Goal: Ask a question

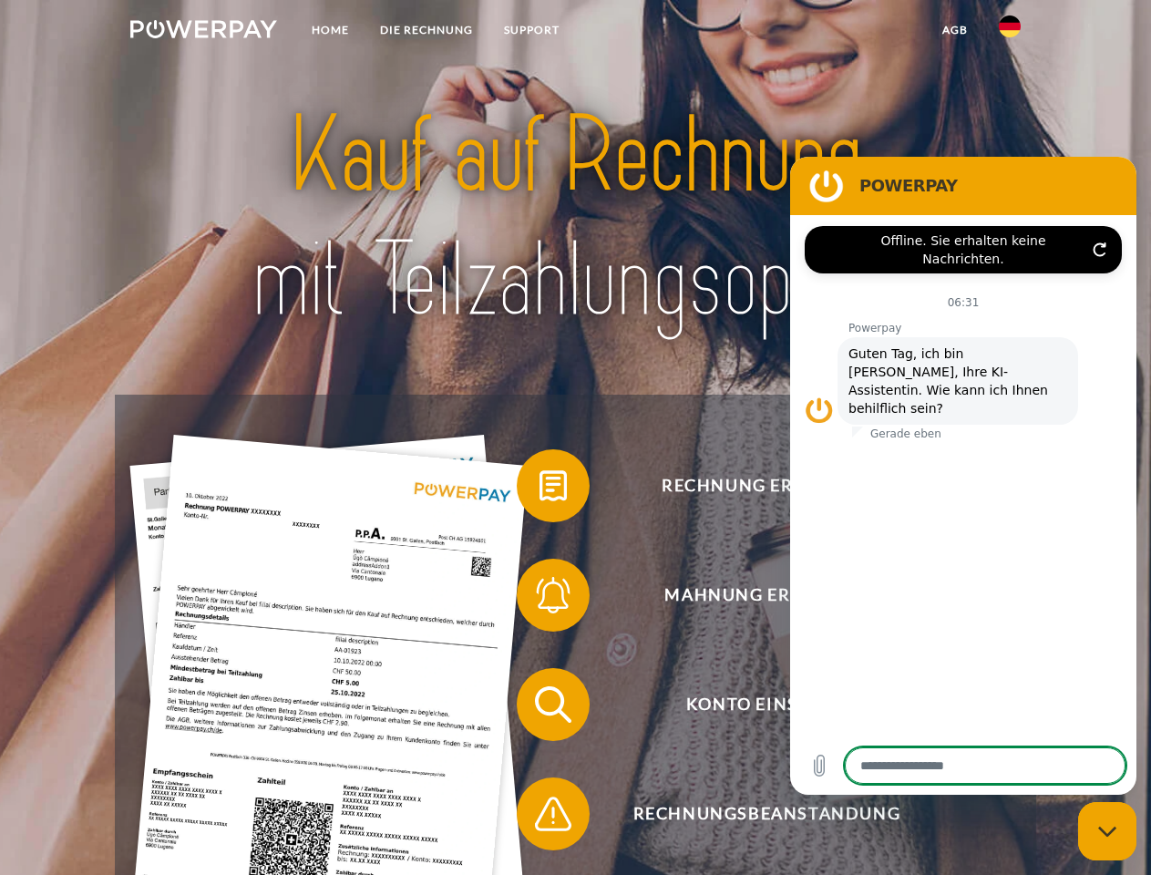
click at [203, 32] on img at bounding box center [203, 29] width 147 height 18
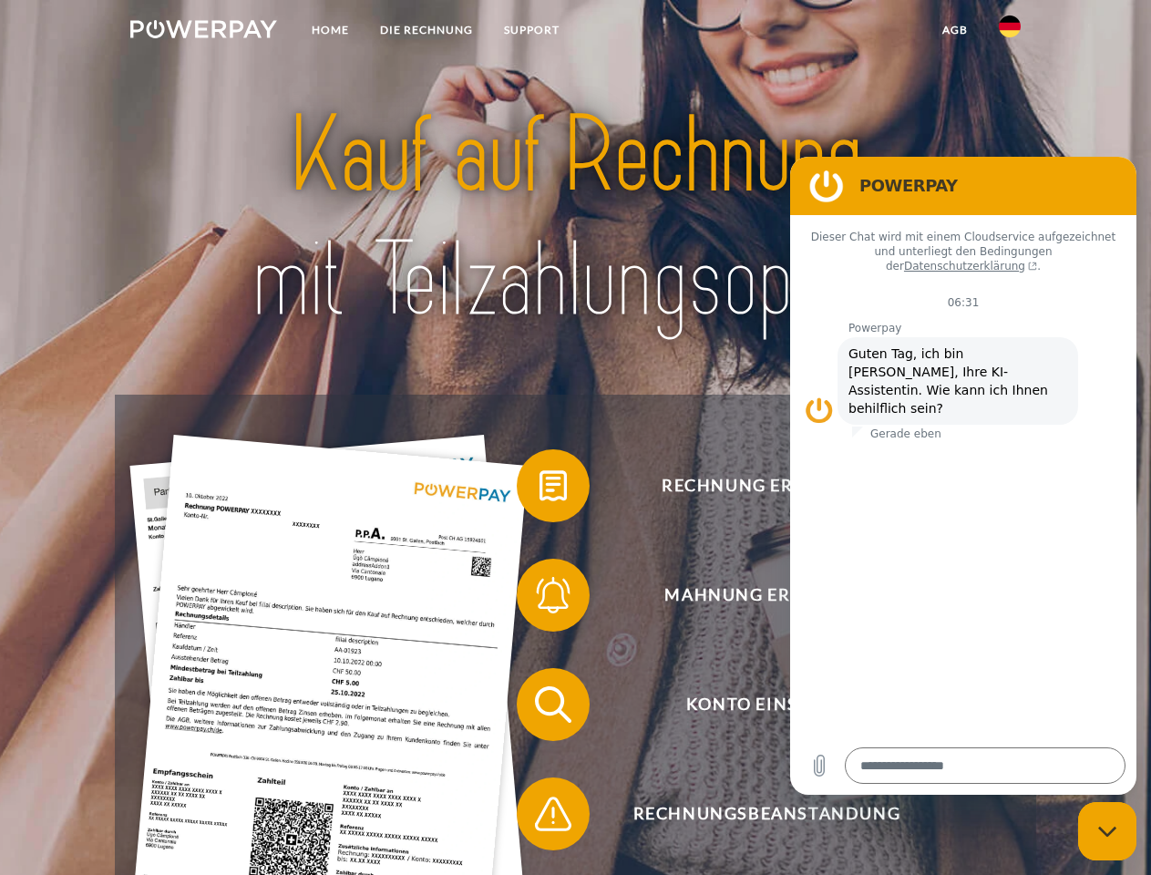
click at [1010, 32] on img at bounding box center [1010, 26] width 22 height 22
click at [954, 30] on link "agb" at bounding box center [955, 30] width 57 height 33
click at [540, 490] on span at bounding box center [525, 485] width 91 height 91
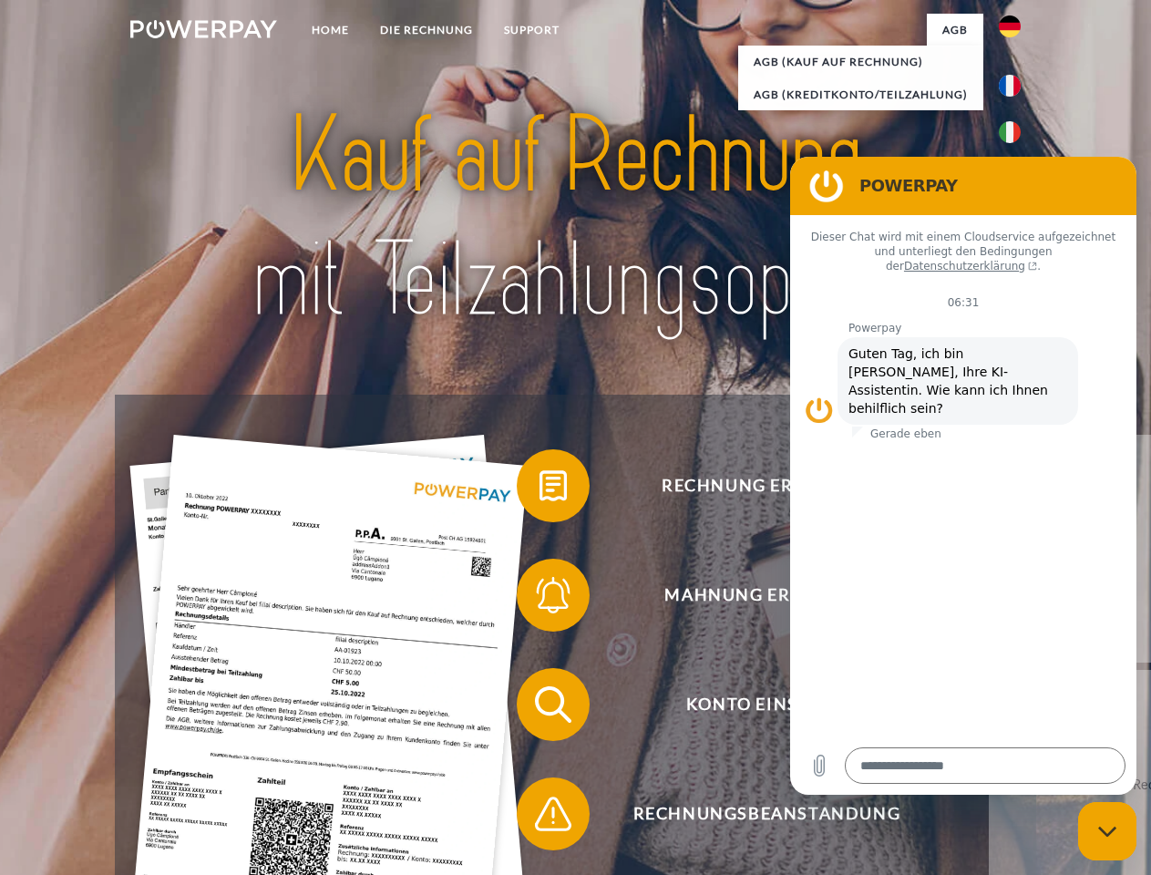
click at [540, 599] on span at bounding box center [525, 595] width 91 height 91
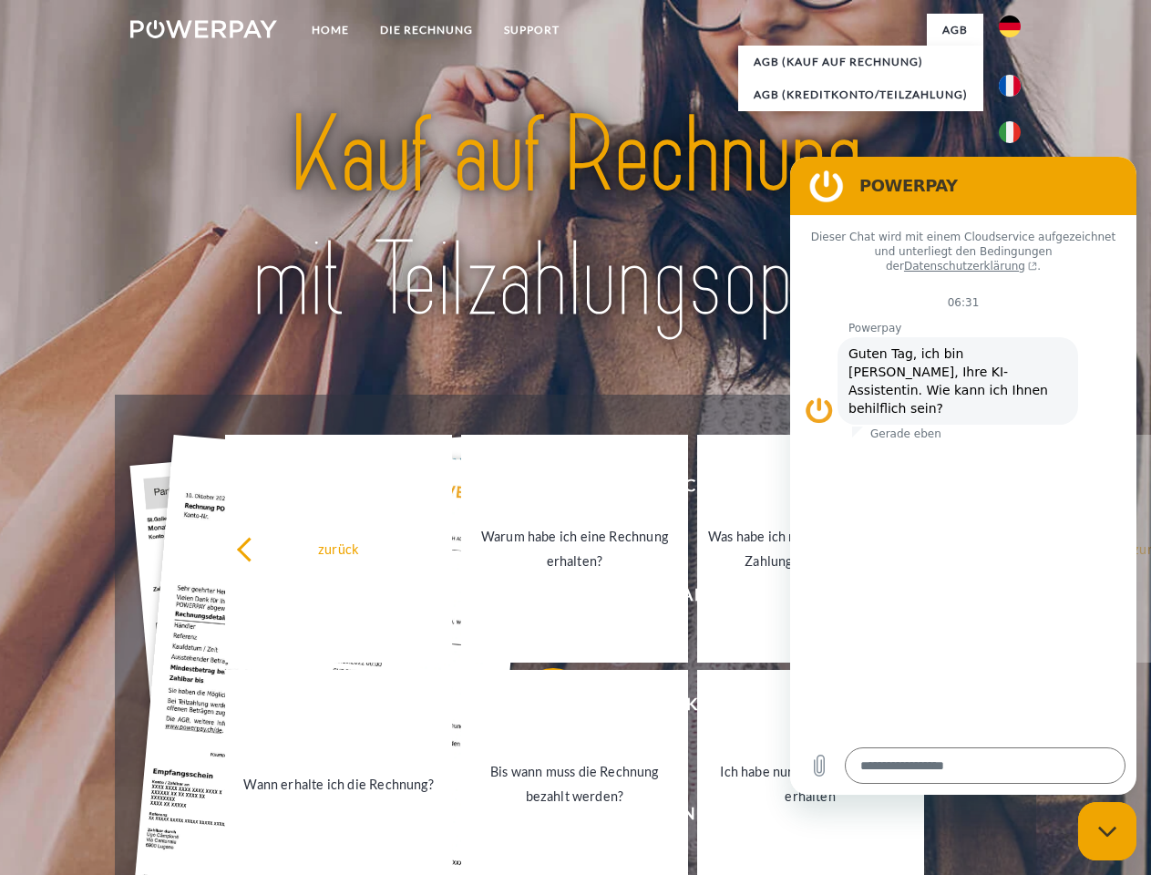
click at [540, 708] on link "Bis wann muss die Rechnung bezahlt werden?" at bounding box center [574, 784] width 227 height 228
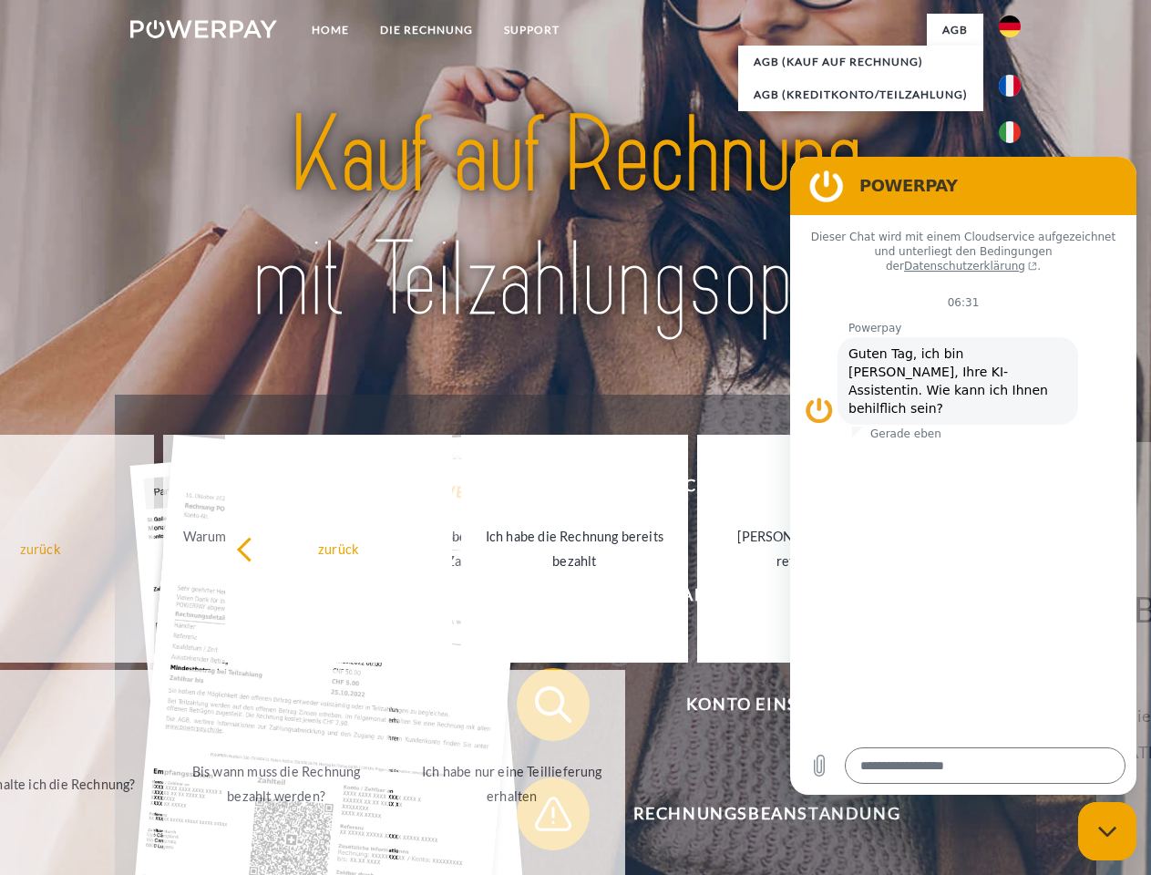
click at [540, 818] on link "Ich habe nur eine Teillieferung erhalten" at bounding box center [511, 784] width 227 height 228
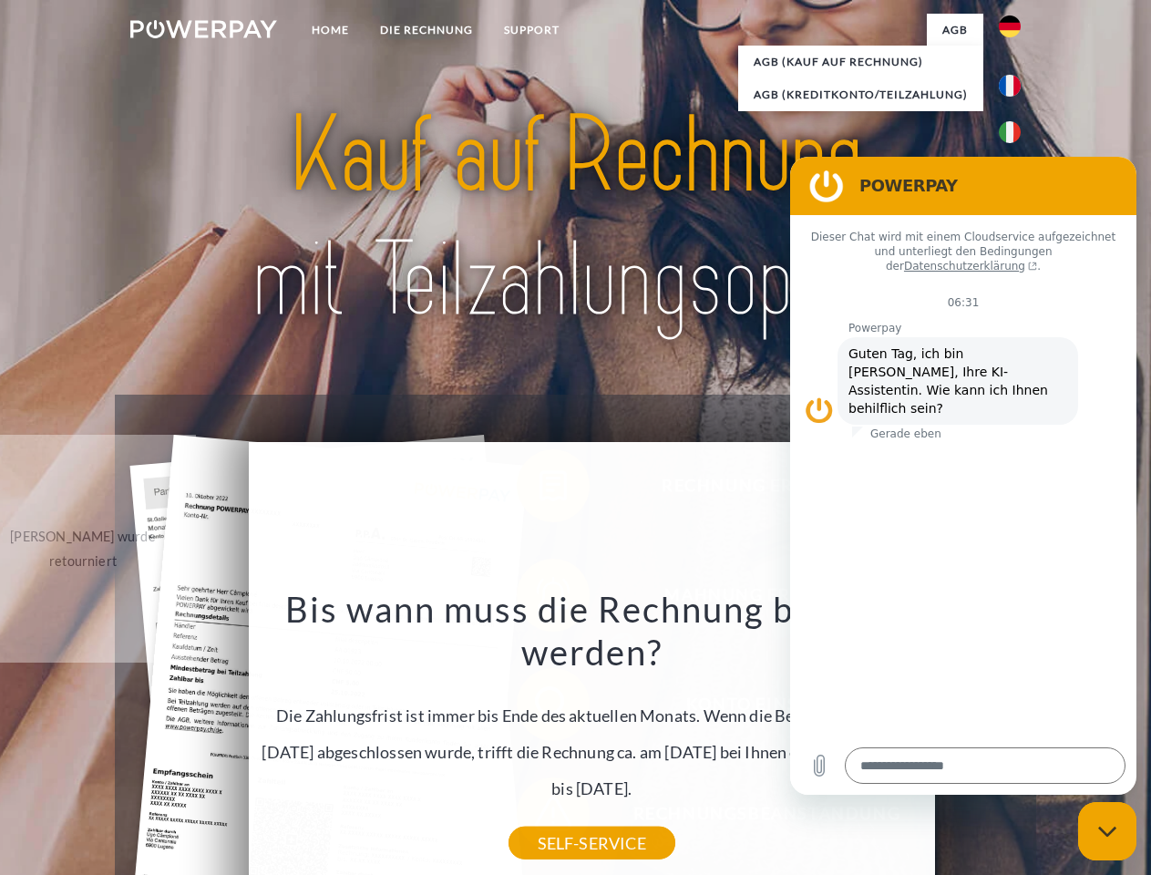
click at [1108, 831] on icon "Messaging-Fenster schließen" at bounding box center [1107, 832] width 19 height 12
type textarea "*"
